Goal: Information Seeking & Learning: Learn about a topic

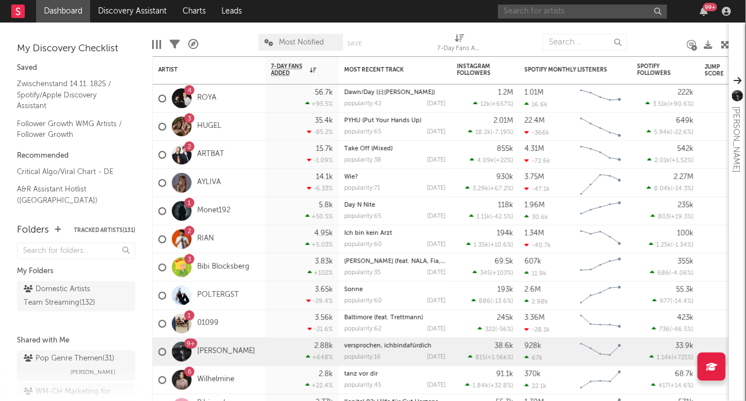
click at [614, 5] on input "text" at bounding box center [582, 12] width 169 height 14
type input "lyza"
click at [571, 20] on div "lyza 99 +" at bounding box center [616, 11] width 237 height 23
click at [563, 10] on input "lyza" at bounding box center [582, 12] width 169 height 14
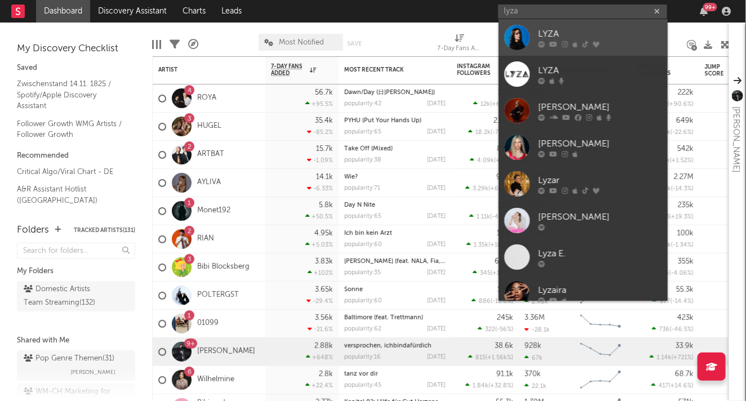
click at [548, 47] on div at bounding box center [600, 44] width 124 height 7
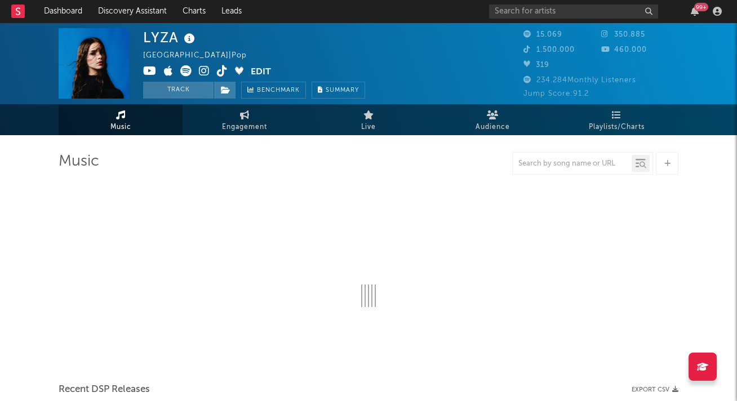
select select "6m"
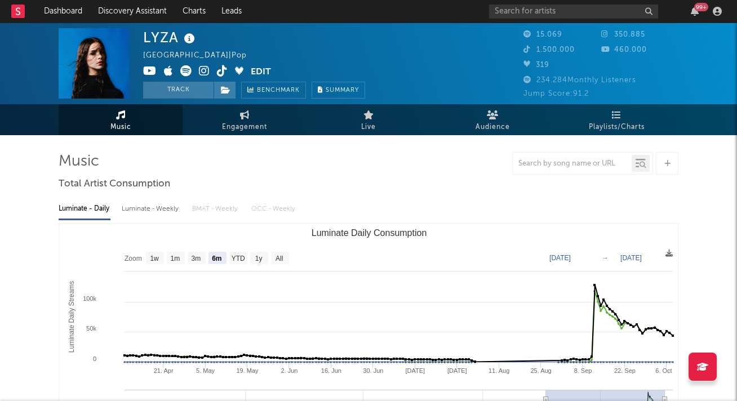
click at [357, 154] on div at bounding box center [369, 163] width 620 height 23
click at [245, 110] on icon at bounding box center [245, 114] width 10 height 9
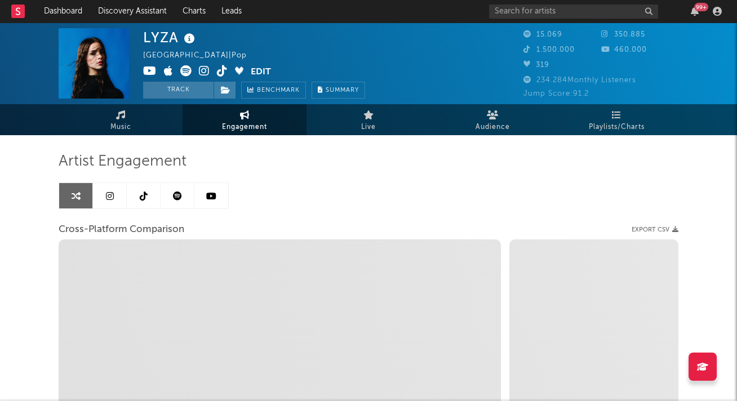
select select "1w"
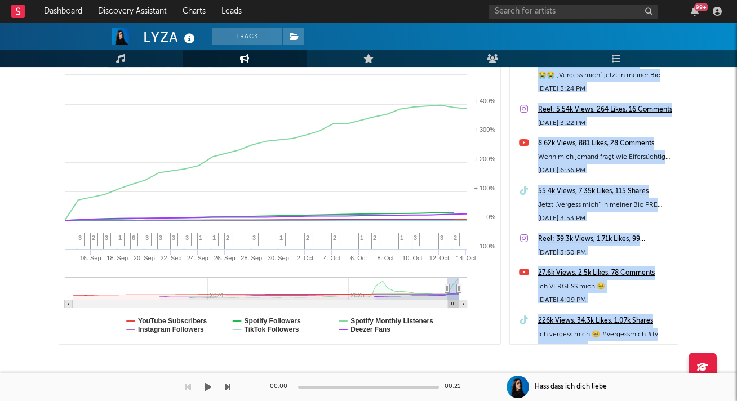
scroll to position [212, 0]
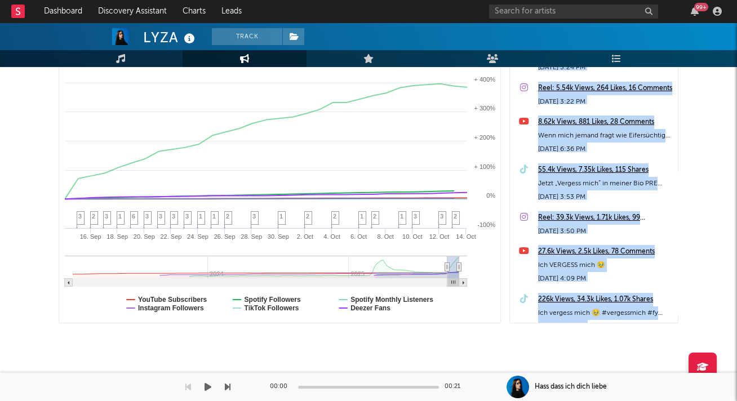
drag, startPoint x: 234, startPoint y: 398, endPoint x: 219, endPoint y: 540, distance: 142.8
click at [219, 401] on html "Dashboard Discovery Assistant Charts Leads 99 + Notifications Settings Mark all…" at bounding box center [368, 95] width 737 height 614
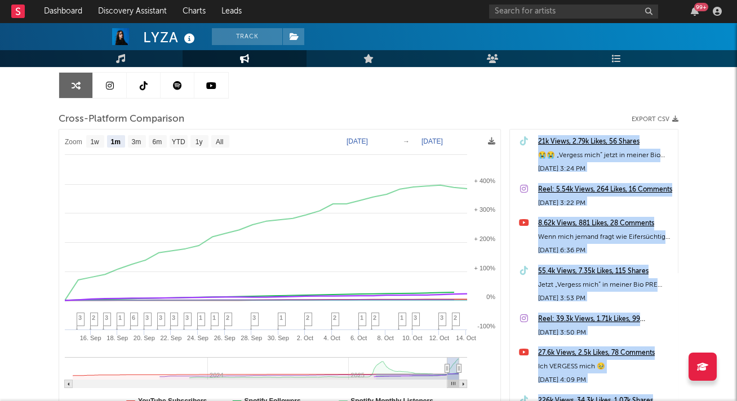
scroll to position [87, 0]
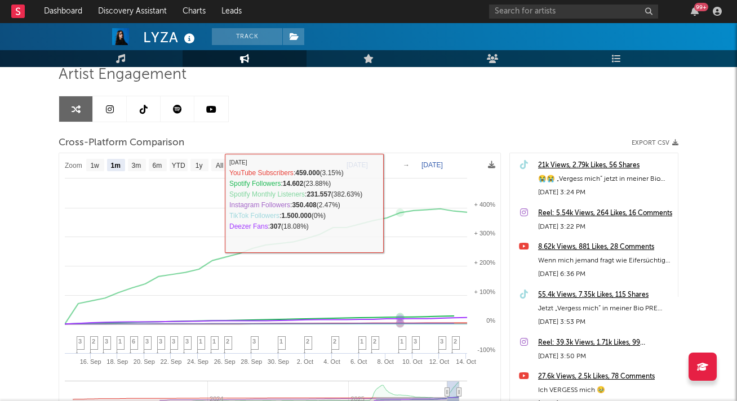
click at [453, 125] on div "Artist Engagement Cross-Platform Comparison Export CSV Zoom 1w 1m 3m 6m YTD 1y …" at bounding box center [369, 256] width 620 height 383
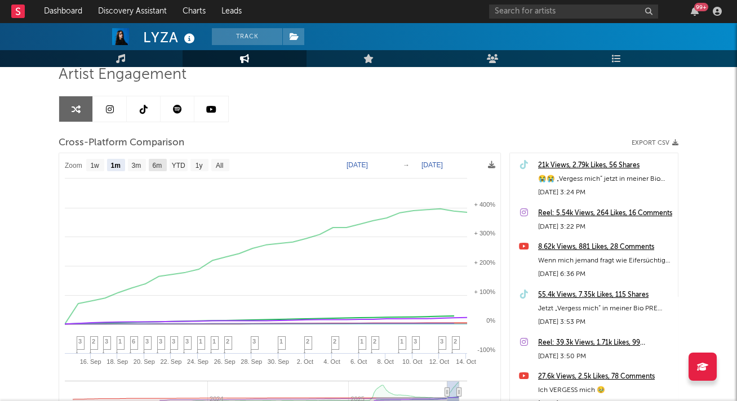
click at [160, 163] on text "6m" at bounding box center [158, 166] width 10 height 8
select select "6m"
type input "[DATE]"
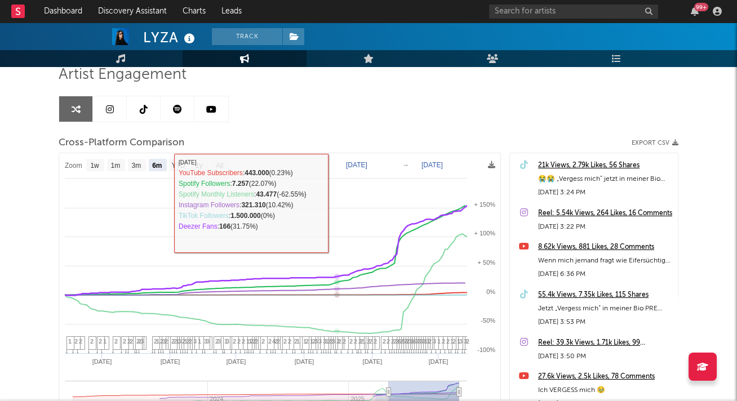
drag, startPoint x: 366, startPoint y: 96, endPoint x: 314, endPoint y: 111, distance: 54.4
click at [366, 96] on div "Artist Engagement Cross-Platform Comparison Export CSV Zoom 1w 1m 3m 6m YTD 1y …" at bounding box center [369, 256] width 620 height 383
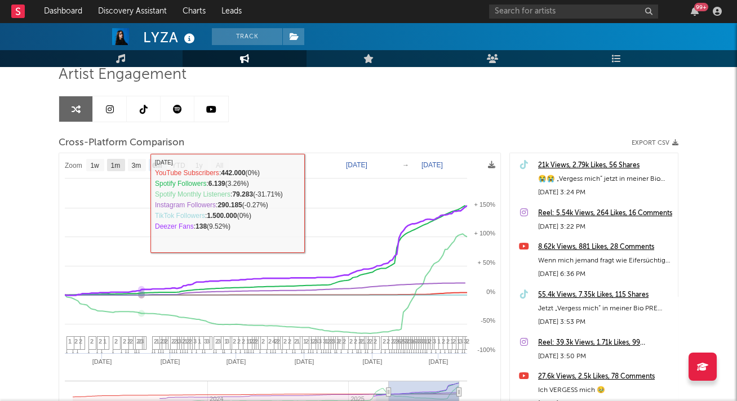
click at [112, 163] on text "1m" at bounding box center [116, 166] width 10 height 8
select select "1m"
type input "[DATE]"
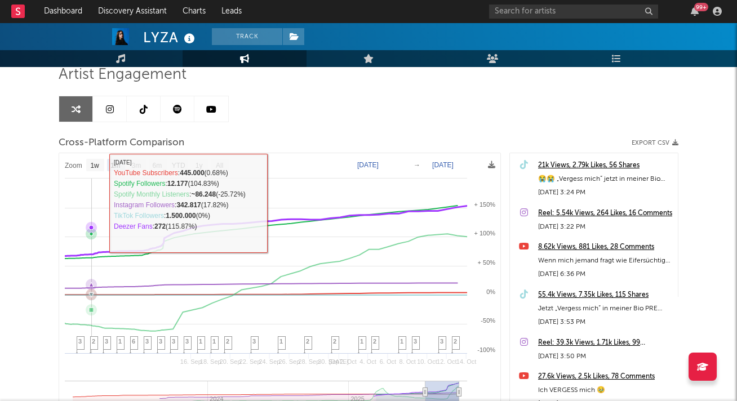
select select "1m"
